Goal: Find specific page/section: Find specific page/section

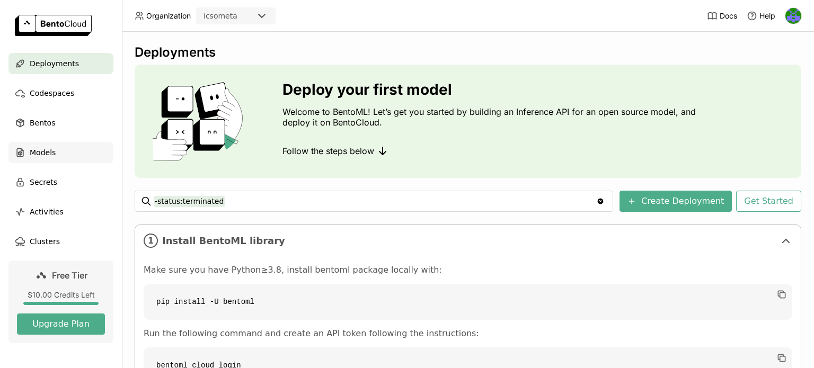
click at [42, 151] on span "Models" at bounding box center [43, 152] width 26 height 13
